Goal: Information Seeking & Learning: Learn about a topic

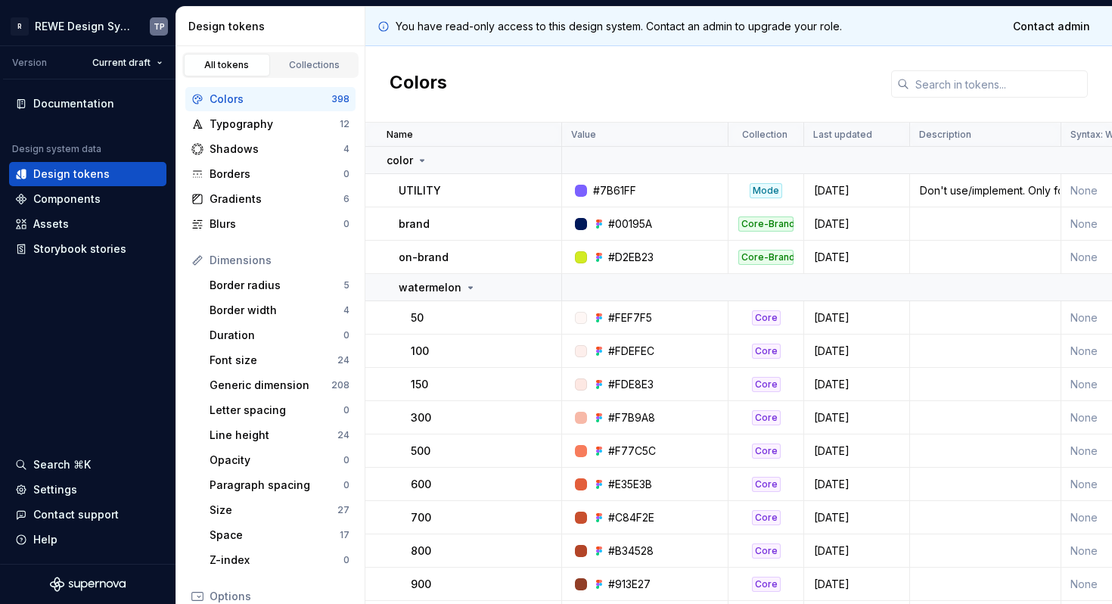
click at [539, 70] on div "Colors" at bounding box center [738, 84] width 747 height 76
click at [54, 104] on div "Documentation" at bounding box center [73, 103] width 81 height 15
click at [67, 492] on div "Settings" at bounding box center [55, 489] width 44 height 15
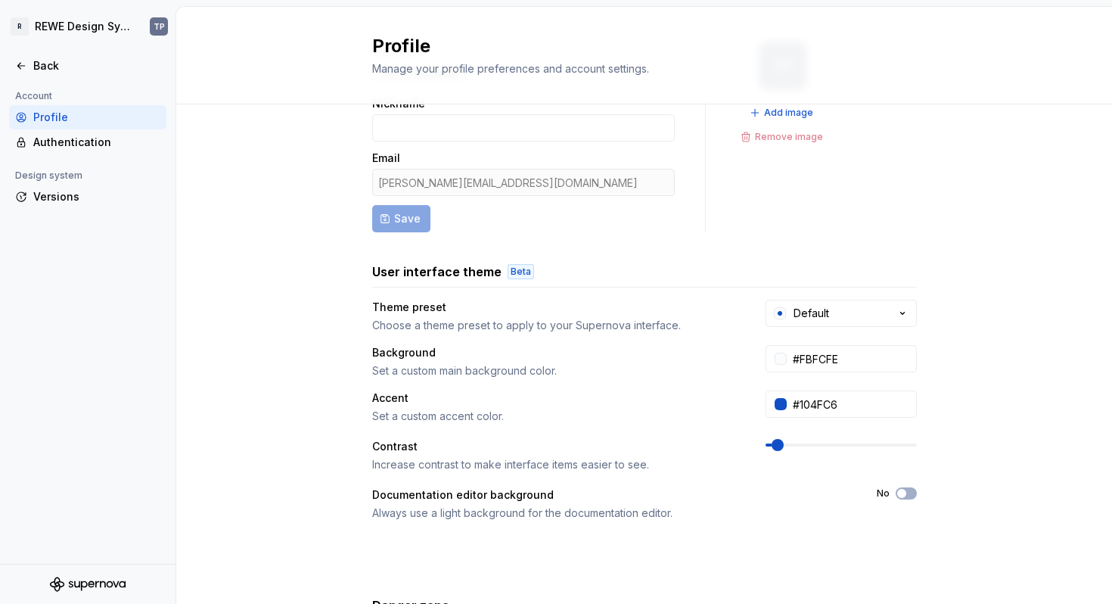
scroll to position [263, 0]
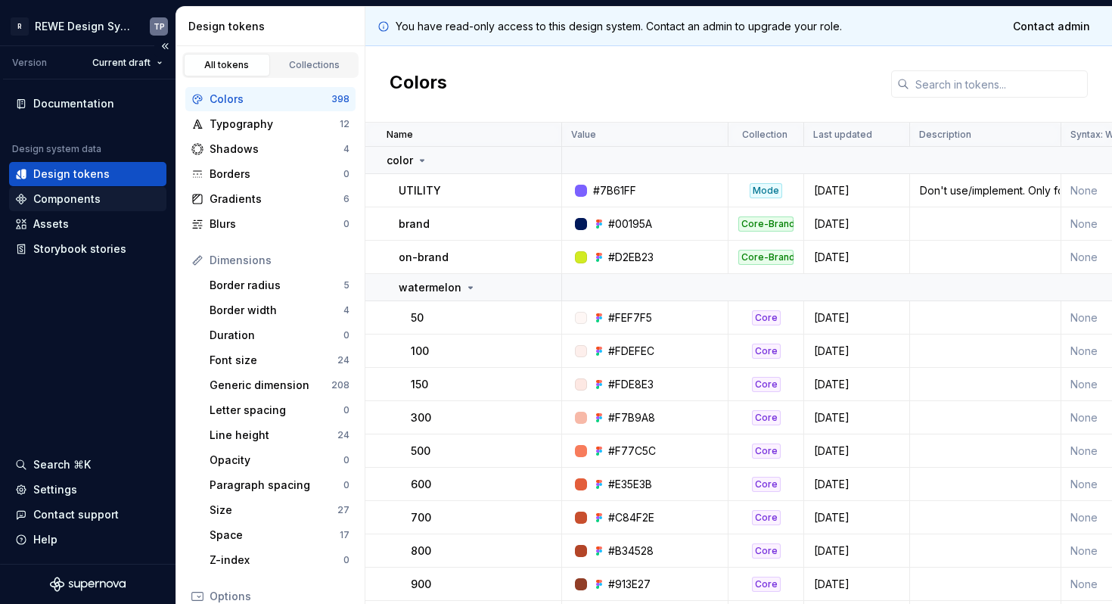
click at [92, 200] on div "Components" at bounding box center [66, 198] width 67 height 15
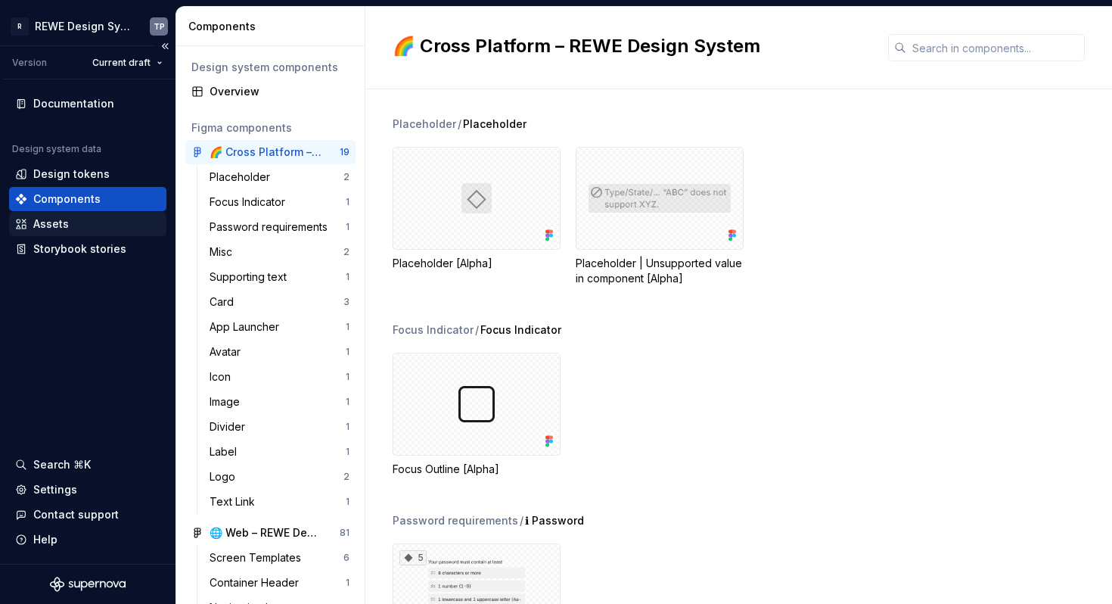
click at [74, 225] on div "Assets" at bounding box center [87, 223] width 145 height 15
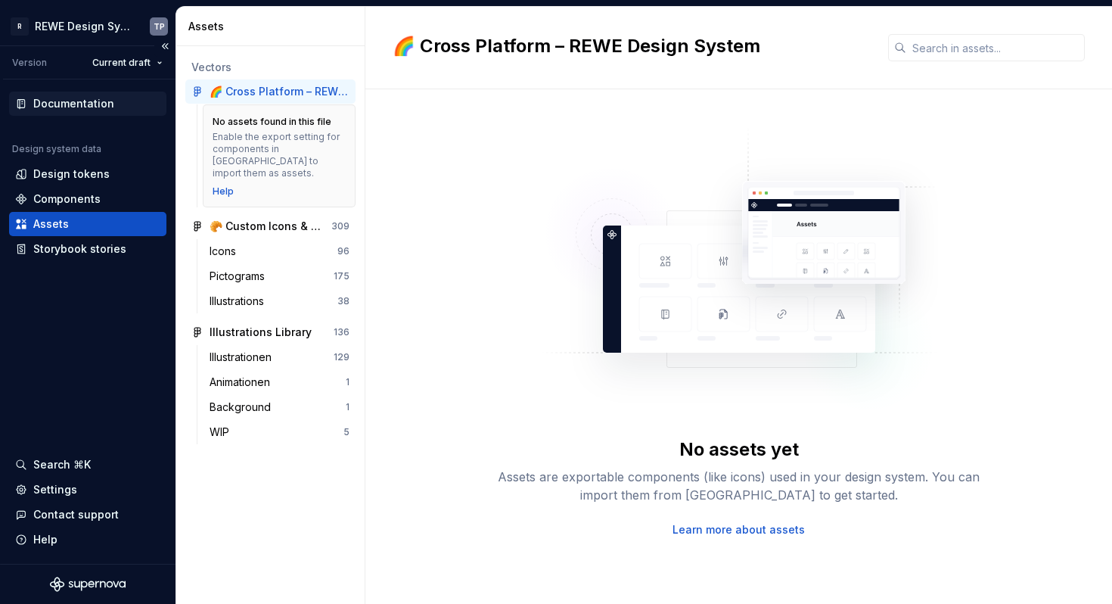
click at [85, 113] on div "Documentation" at bounding box center [87, 104] width 157 height 24
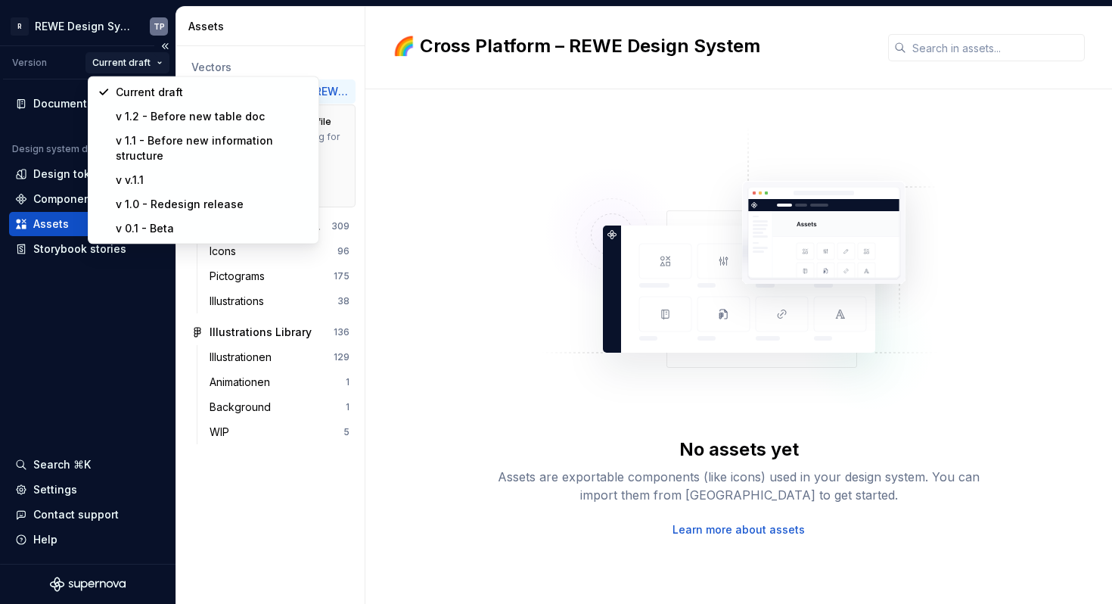
click at [129, 61] on html "R REWE Design System TP Version Current draft Documentation Design system data …" at bounding box center [556, 302] width 1112 height 604
click at [51, 337] on html "R REWE Design System TP Version Current draft Documentation Design system data …" at bounding box center [556, 302] width 1112 height 604
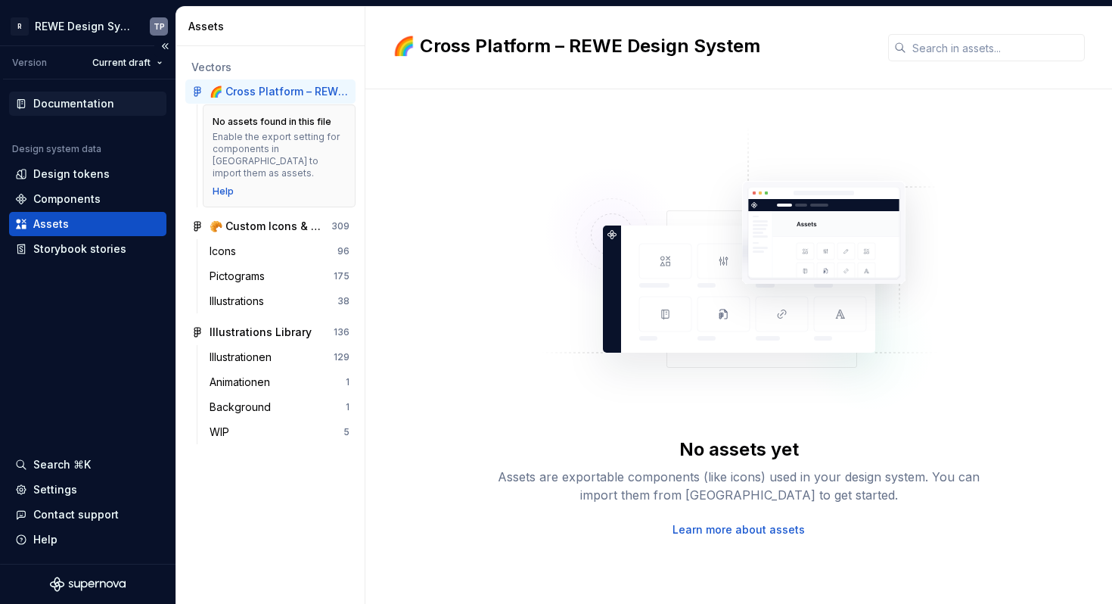
click at [68, 100] on div "Documentation" at bounding box center [73, 103] width 81 height 15
